Goal: Book appointment/travel/reservation

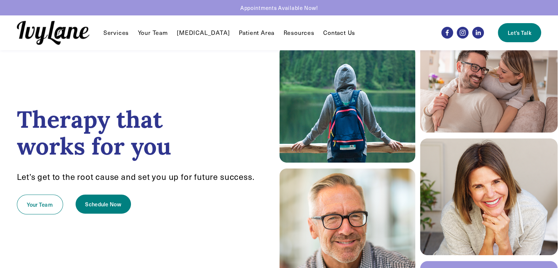
click at [522, 36] on link "Let's Talk" at bounding box center [519, 32] width 43 height 19
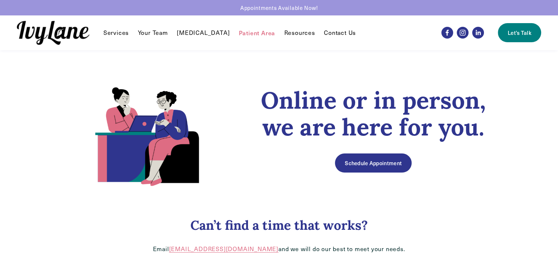
click at [245, 32] on link "Patient Area" at bounding box center [257, 32] width 37 height 9
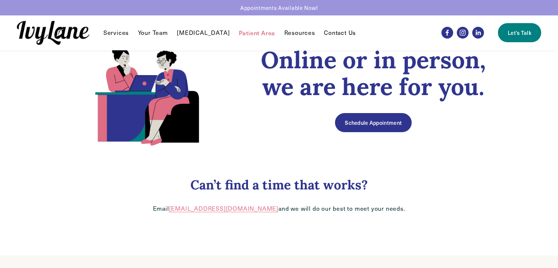
scroll to position [37, 0]
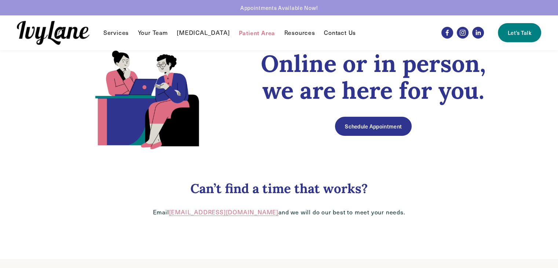
click at [373, 126] on link "Schedule Appointment" at bounding box center [373, 126] width 76 height 19
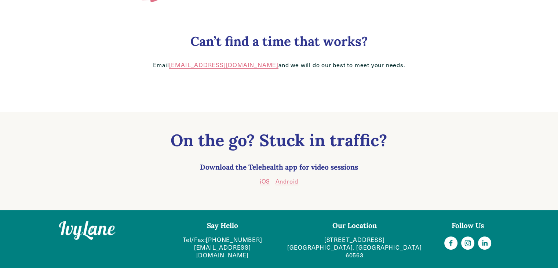
scroll to position [184, 0]
